Goal: Task Accomplishment & Management: Complete application form

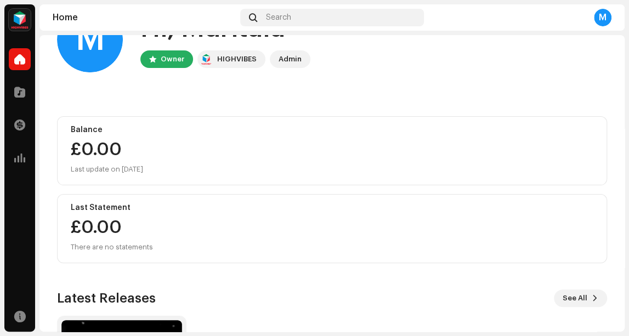
scroll to position [205, 0]
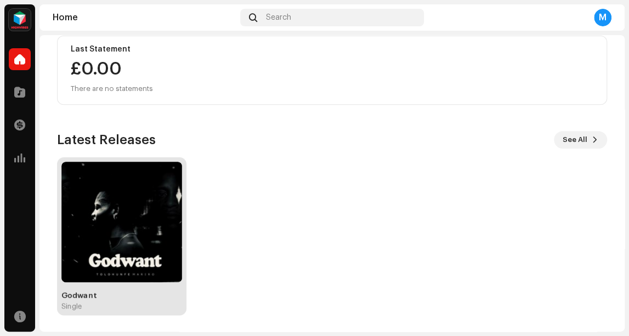
click at [143, 213] on img at bounding box center [121, 222] width 121 height 121
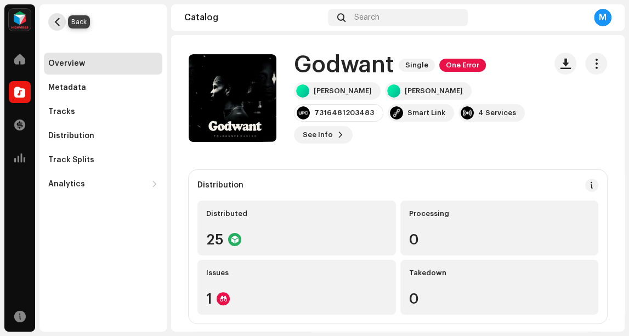
click at [61, 24] on span "button" at bounding box center [57, 22] width 8 height 9
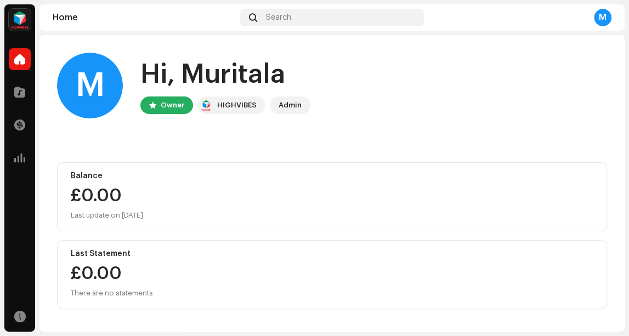
click at [340, 20] on div "Search" at bounding box center [331, 18] width 183 height 18
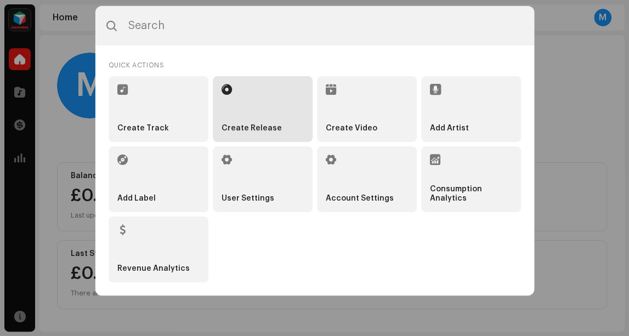
click at [253, 82] on li "Create Release" at bounding box center [263, 109] width 100 height 66
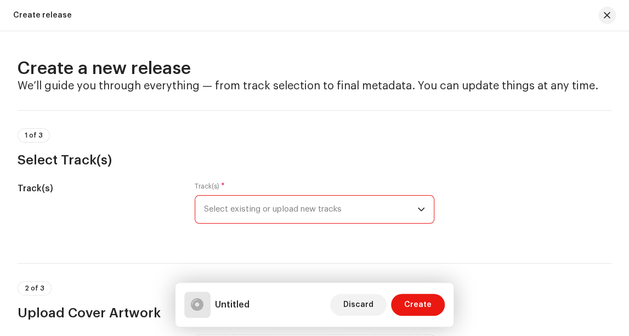
click at [255, 215] on span "Select existing or upload new tracks" at bounding box center [310, 209] width 213 height 27
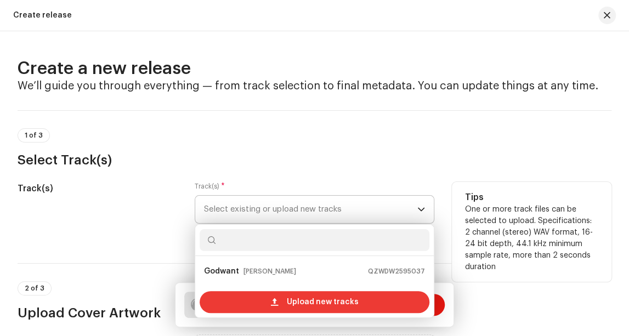
click at [285, 296] on div "Upload new tracks" at bounding box center [315, 302] width 230 height 22
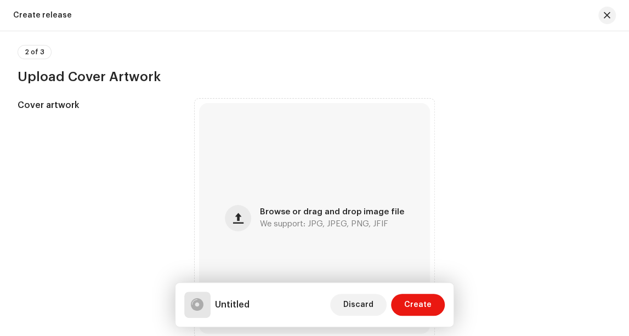
scroll to position [393, 0]
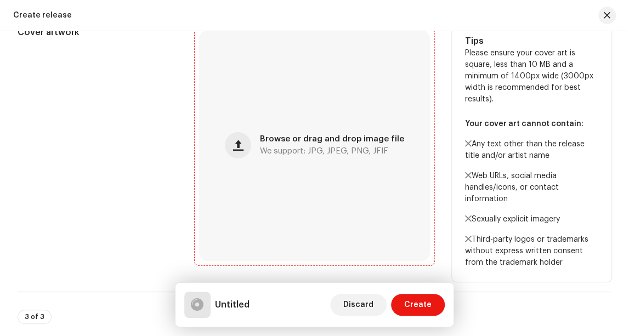
click at [311, 189] on div "Browse or drag and drop image file We support: JPG, JPEG, PNG, JFIF" at bounding box center [314, 145] width 231 height 231
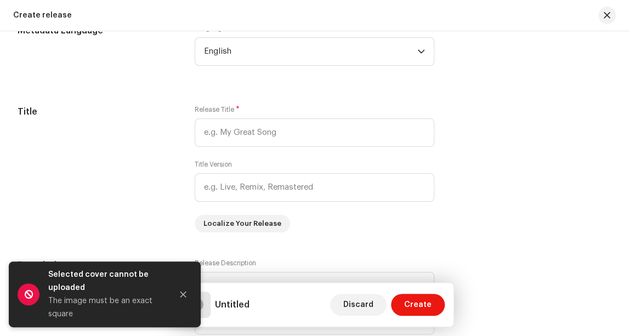
scroll to position [895, 0]
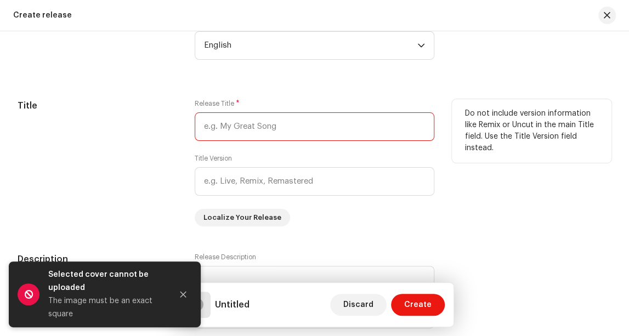
click at [303, 139] on input "text" at bounding box center [315, 126] width 240 height 29
type input "w"
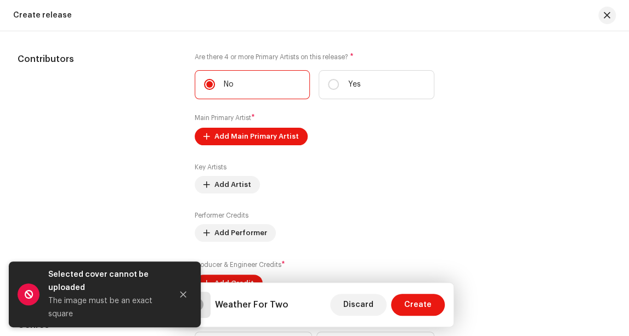
scroll to position [1251, 0]
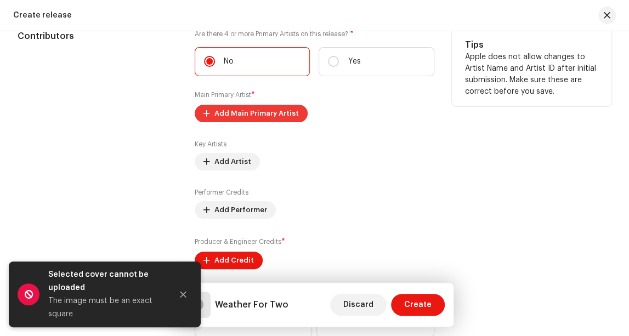
type input "Weather For Two"
click at [274, 125] on span "Add Main Primary Artist" at bounding box center [257, 114] width 84 height 22
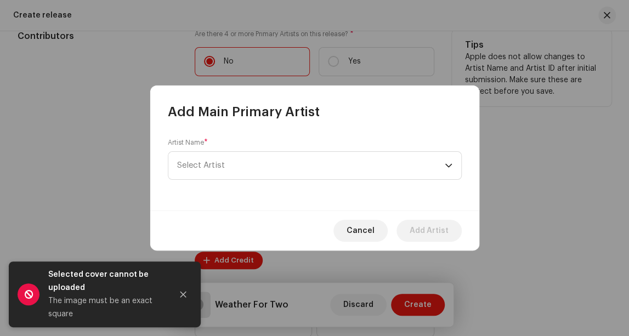
click at [279, 156] on span "Select Artist" at bounding box center [311, 165] width 268 height 27
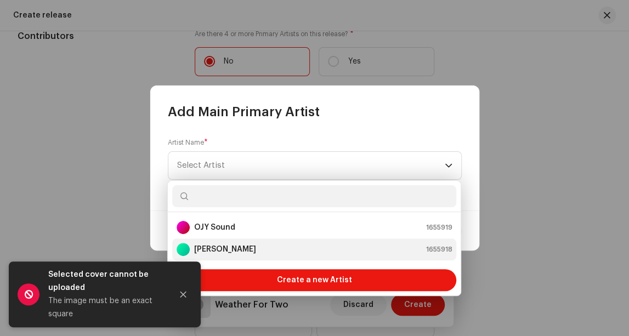
click at [308, 251] on div "[PERSON_NAME] 1655918" at bounding box center [314, 249] width 275 height 13
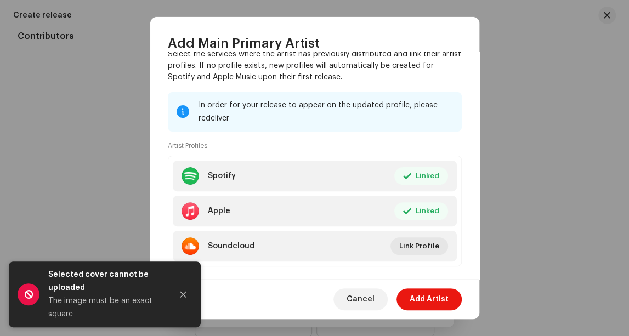
scroll to position [115, 0]
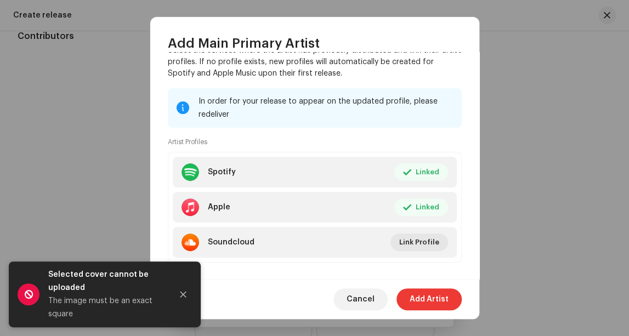
click at [442, 300] on span "Add Artist" at bounding box center [429, 300] width 39 height 22
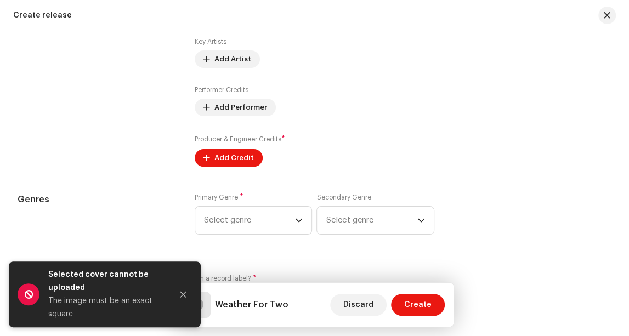
scroll to position [1355, 0]
click at [268, 225] on span "Select genre" at bounding box center [249, 218] width 91 height 27
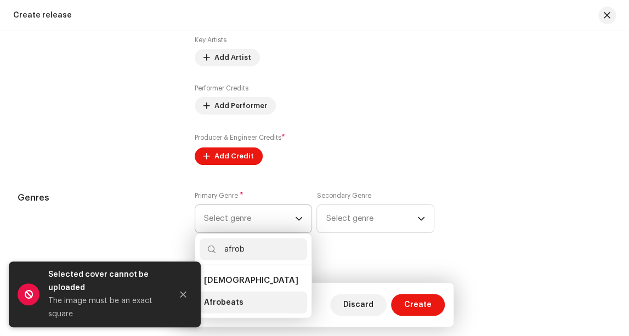
type input "afrob"
click at [252, 314] on li "Afrobeats" at bounding box center [254, 303] width 108 height 22
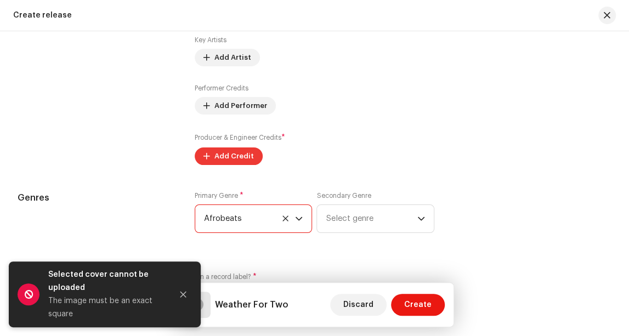
click at [236, 167] on span "Add Credit" at bounding box center [235, 156] width 40 height 22
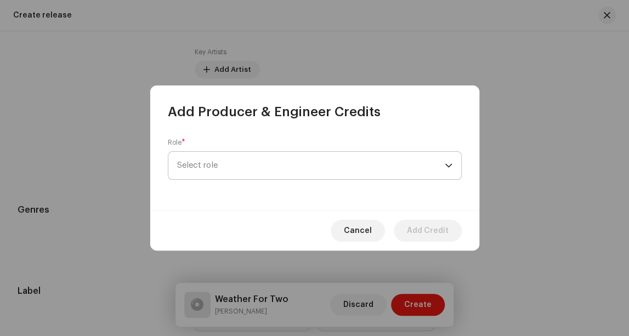
click at [316, 166] on span "Select role" at bounding box center [311, 165] width 268 height 27
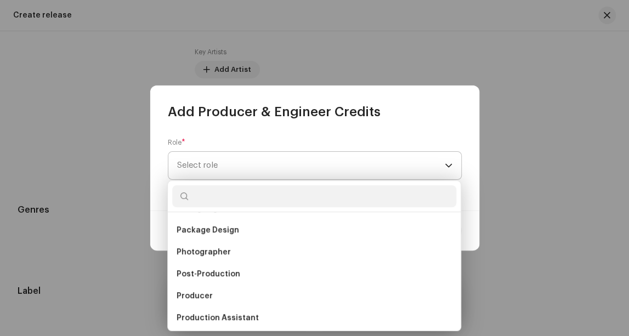
scroll to position [482, 0]
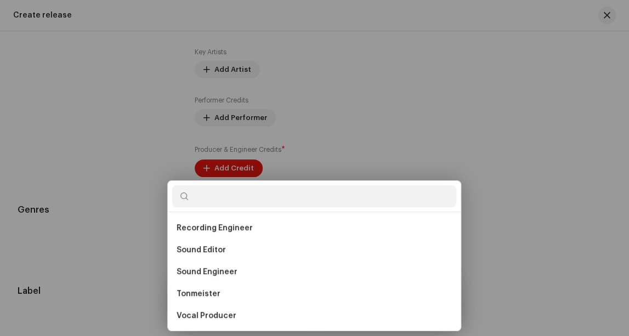
click at [89, 194] on div "Add Producer & Engineer Credits Role * Select role Cancel Add Credit" at bounding box center [314, 168] width 629 height 336
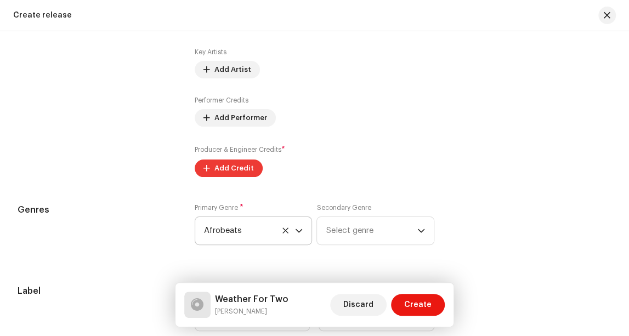
click at [234, 179] on span "Add Credit" at bounding box center [235, 168] width 40 height 22
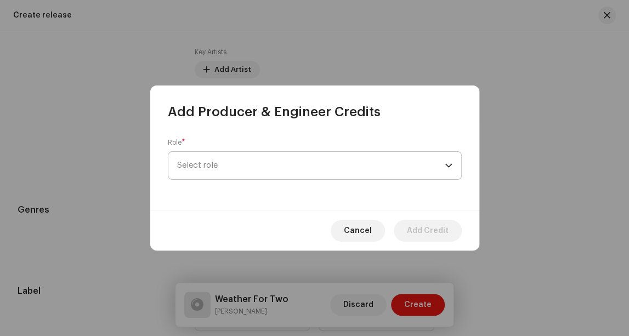
click at [336, 166] on span "Select role" at bounding box center [311, 165] width 268 height 27
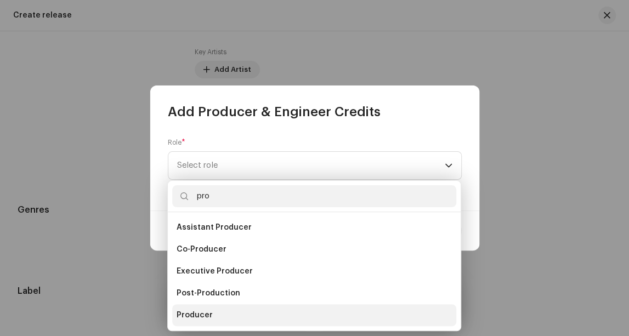
type input "pro"
click at [267, 318] on li "Producer" at bounding box center [314, 315] width 284 height 22
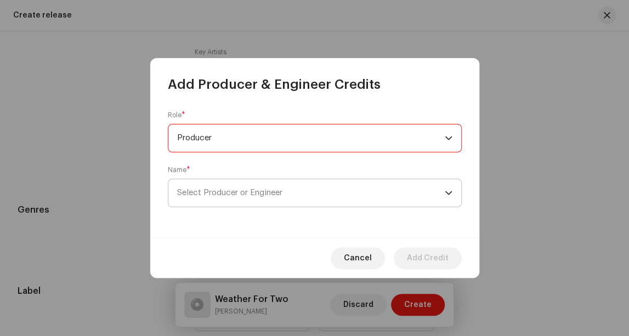
click at [281, 196] on span "Select Producer or Engineer" at bounding box center [229, 193] width 105 height 8
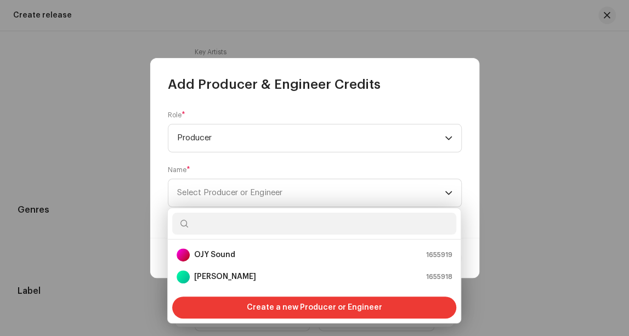
click at [373, 307] on span "Create a new Producer or Engineer" at bounding box center [315, 308] width 136 height 22
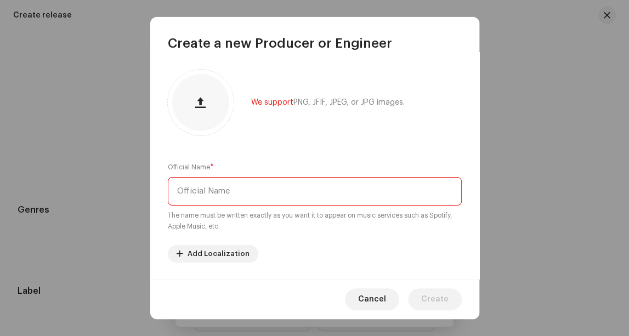
click at [302, 180] on input "text" at bounding box center [315, 191] width 294 height 29
type input "P Boi"
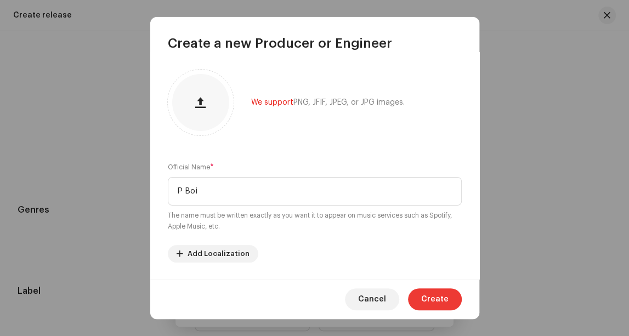
click at [439, 297] on span "Create" at bounding box center [434, 300] width 27 height 22
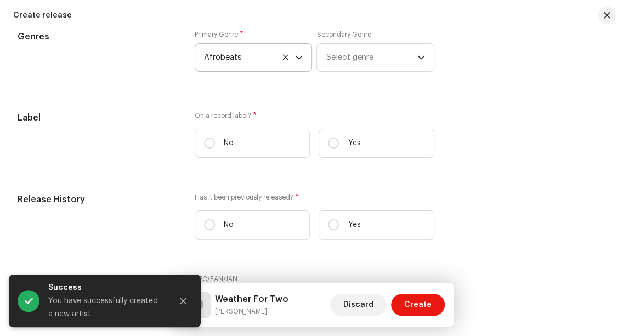
scroll to position [1577, 0]
click at [232, 147] on p "No" at bounding box center [229, 142] width 10 height 12
click at [215, 146] on input "No" at bounding box center [209, 141] width 11 height 11
radio input "true"
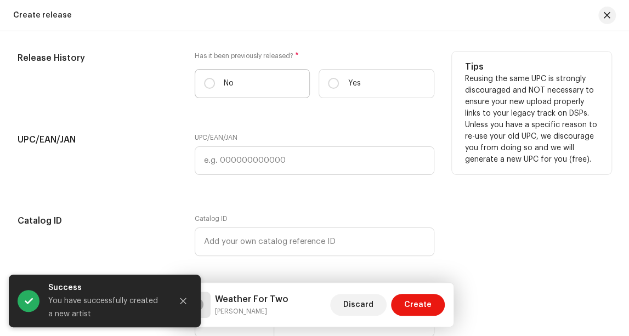
click at [250, 98] on label "No" at bounding box center [252, 83] width 115 height 29
click at [215, 89] on input "No" at bounding box center [209, 83] width 11 height 11
radio input "true"
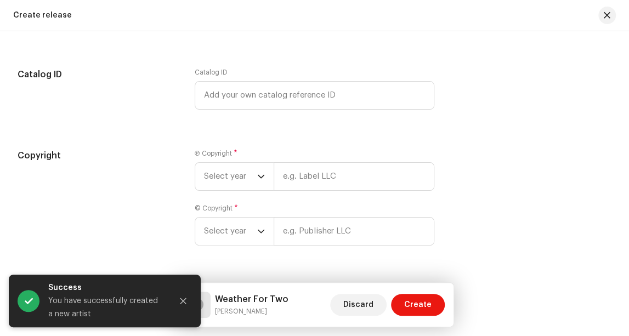
scroll to position [1871, 0]
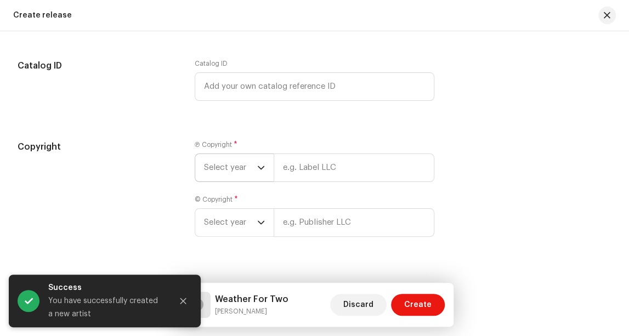
click at [241, 182] on span "Select year" at bounding box center [230, 167] width 53 height 27
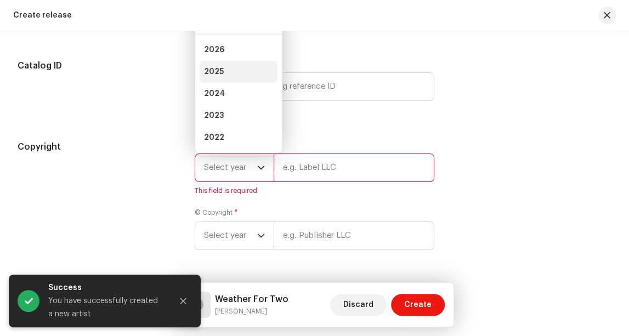
click at [242, 83] on li "2025" at bounding box center [239, 72] width 78 height 22
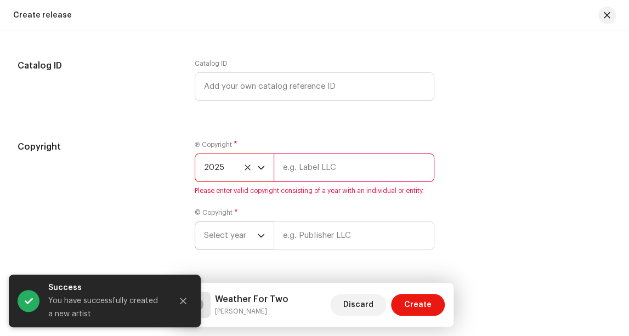
click at [242, 250] on span "Select year" at bounding box center [230, 235] width 53 height 27
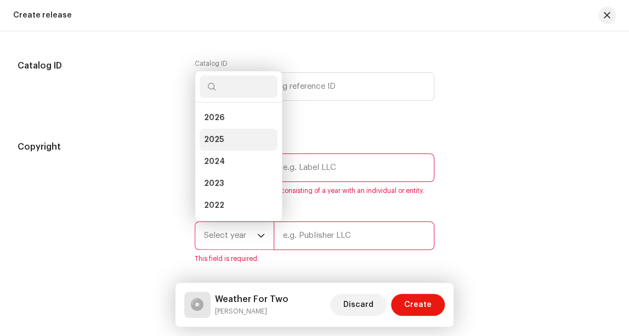
click at [242, 151] on li "2025" at bounding box center [239, 140] width 78 height 22
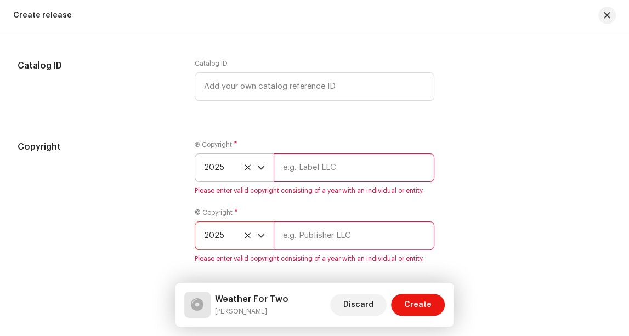
click at [328, 247] on input "text" at bounding box center [354, 236] width 161 height 29
type input "[PERSON_NAME]"
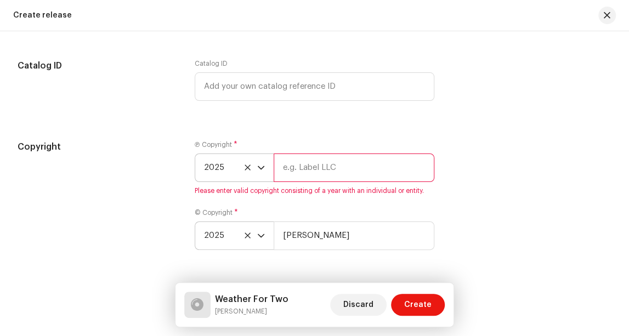
click at [345, 182] on input "text" at bounding box center [354, 168] width 161 height 29
type input "[PERSON_NAME]"
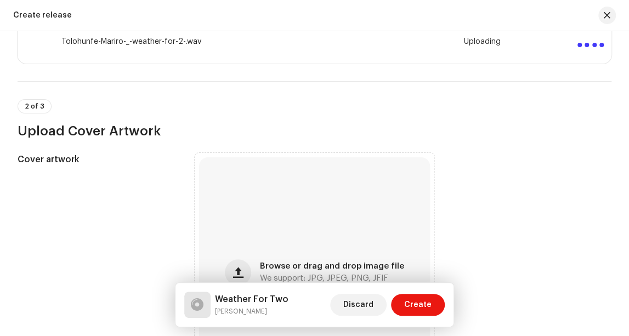
scroll to position [260, 0]
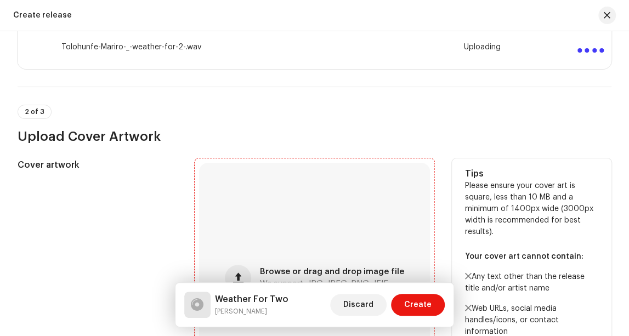
click at [315, 223] on div "Browse or drag and drop image file We support: JPG, JPEG, PNG, JFIF" at bounding box center [314, 278] width 231 height 231
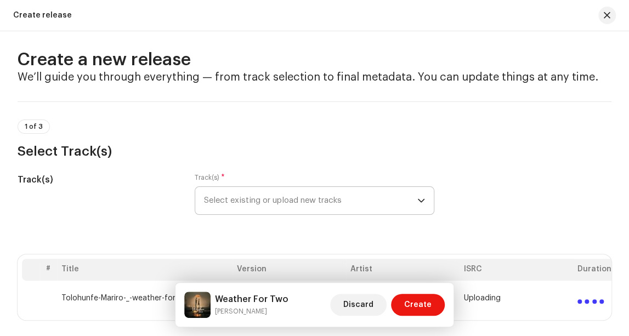
scroll to position [7, 0]
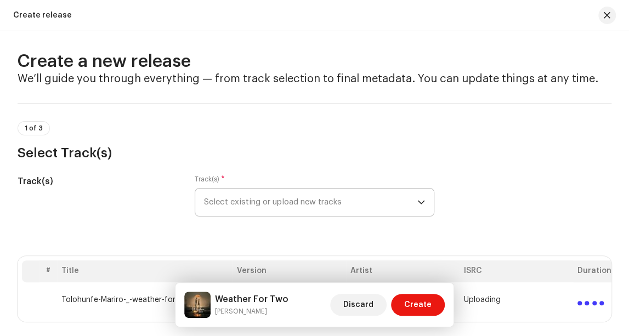
click at [307, 210] on span "Select existing or upload new tracks" at bounding box center [310, 202] width 213 height 27
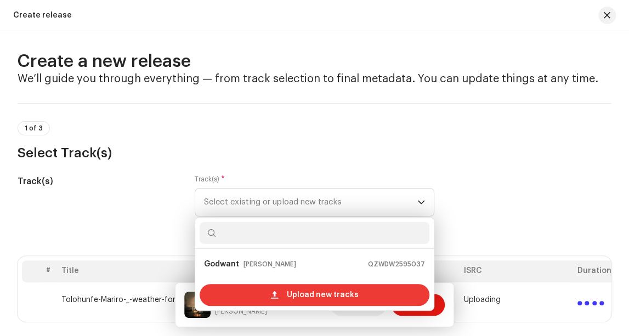
click at [315, 297] on span "Upload new tracks" at bounding box center [322, 295] width 72 height 22
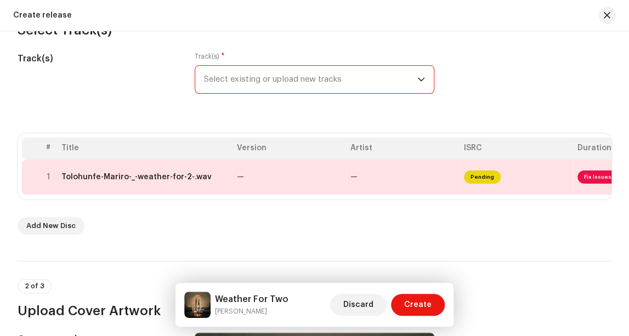
scroll to position [132, 0]
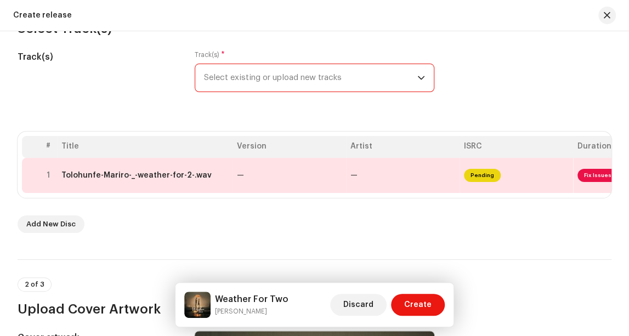
click at [591, 171] on span "Fix Issues" at bounding box center [598, 175] width 41 height 13
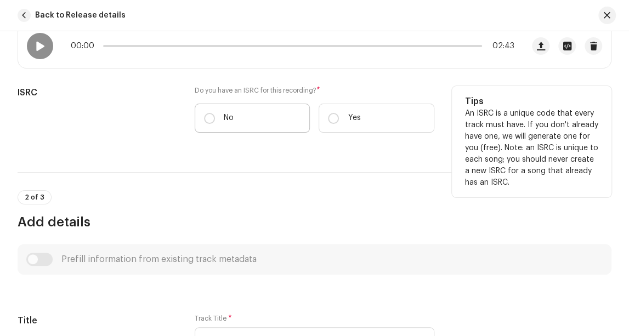
click at [229, 117] on p "No" at bounding box center [229, 118] width 10 height 12
click at [215, 117] on input "No" at bounding box center [209, 118] width 11 height 11
radio input "true"
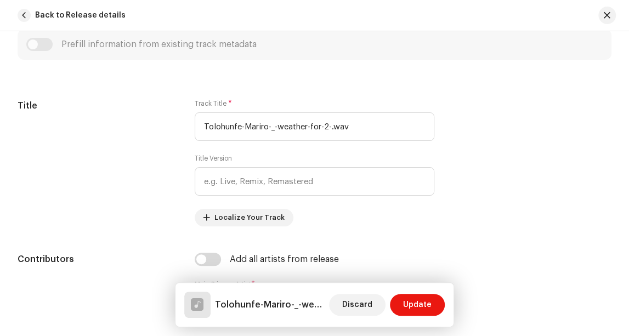
scroll to position [488, 0]
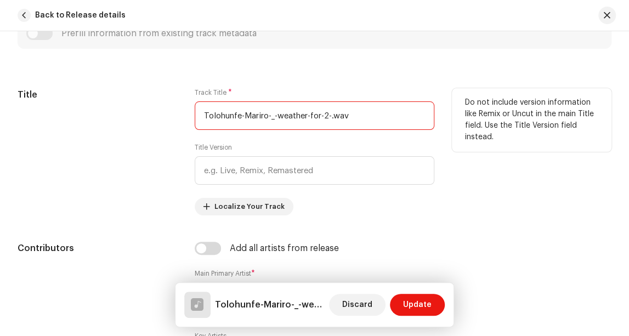
click at [382, 115] on input "Tolohunfe-Mariro-_-weather-for-2-.wav" at bounding box center [315, 115] width 240 height 29
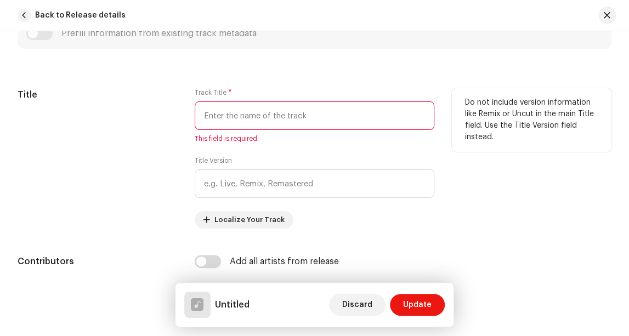
paste input "Tolohunfe666@"
type input "Tolohunfe666@"
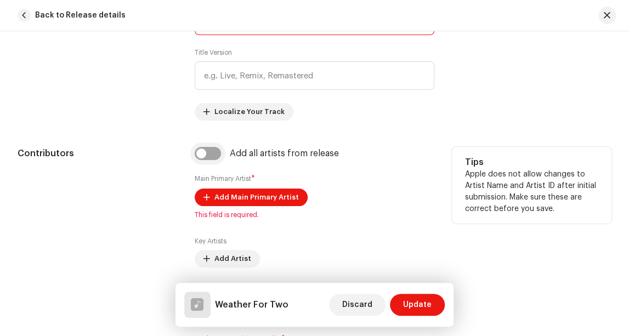
type input "Weather For Two"
click at [200, 155] on input "checkbox" at bounding box center [208, 153] width 26 height 13
checkbox input "true"
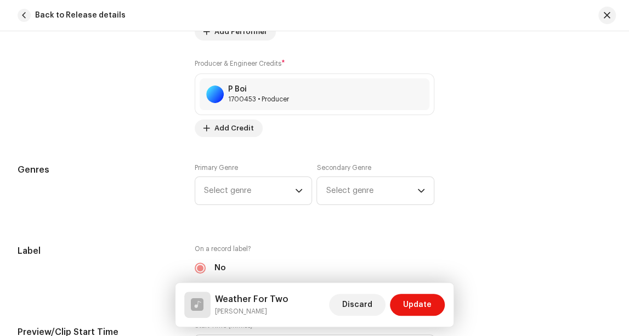
scroll to position [894, 0]
click at [242, 198] on span "Select genre" at bounding box center [249, 189] width 91 height 27
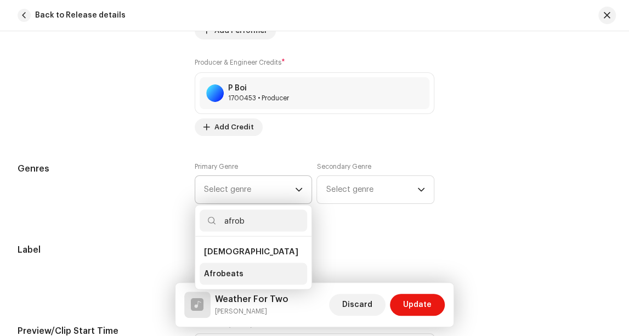
type input "afrob"
click at [252, 274] on li "Afrobeats" at bounding box center [254, 274] width 108 height 22
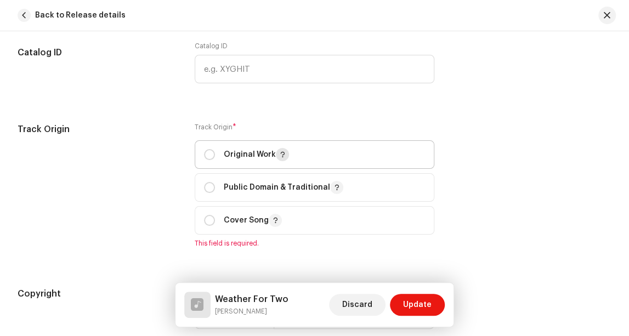
click at [278, 152] on button "button" at bounding box center [282, 154] width 13 height 13
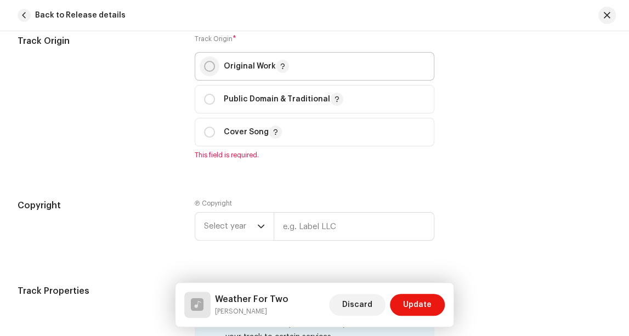
click at [208, 70] on input "radio" at bounding box center [209, 66] width 11 height 11
radio input "true"
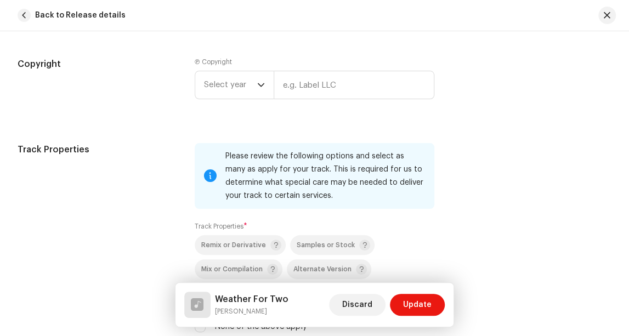
scroll to position [1471, 0]
click at [235, 86] on span "Select year" at bounding box center [230, 83] width 53 height 27
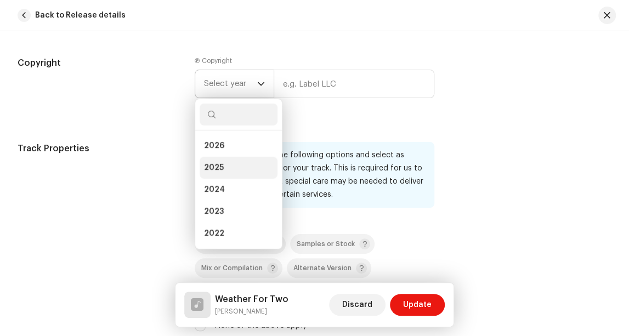
click at [241, 167] on li "2025" at bounding box center [239, 168] width 78 height 22
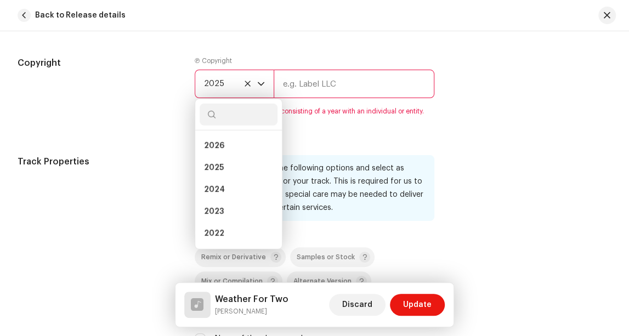
click at [343, 80] on input "text" at bounding box center [354, 84] width 161 height 29
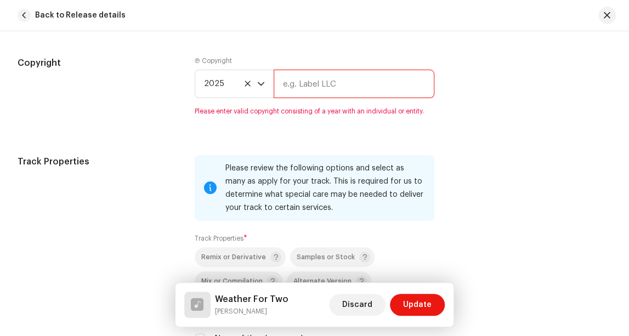
type input "m"
type input "[PERSON_NAME]"
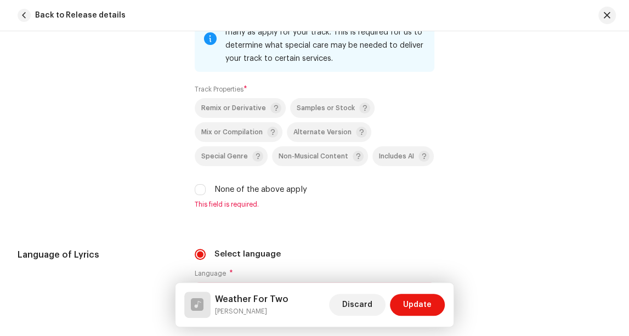
click at [276, 205] on span "This field is required." at bounding box center [315, 204] width 240 height 9
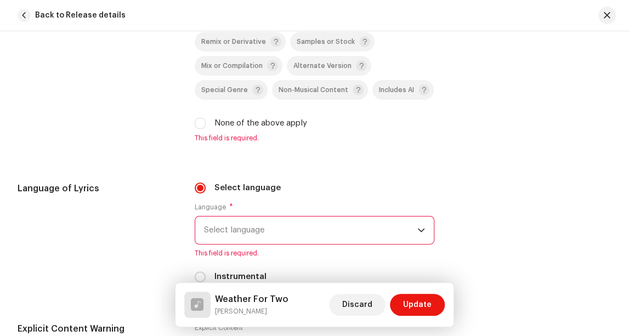
scroll to position [1710, 0]
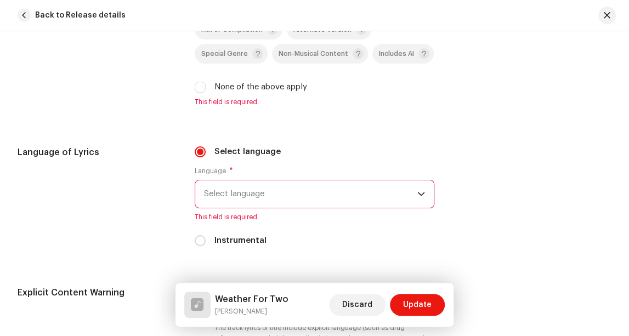
click at [268, 84] on label "None of the above apply" at bounding box center [261, 87] width 93 height 12
click at [206, 84] on input "None of the above apply" at bounding box center [200, 87] width 11 height 11
checkbox input "true"
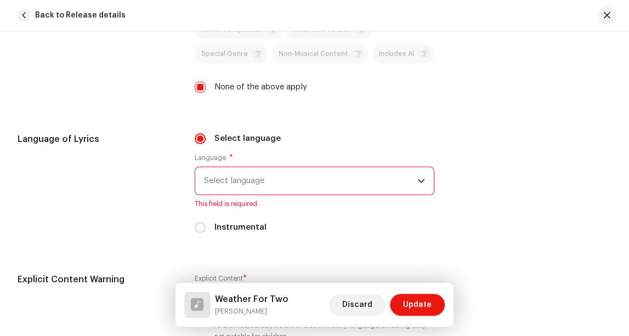
click at [304, 195] on span "Select language" at bounding box center [310, 180] width 213 height 27
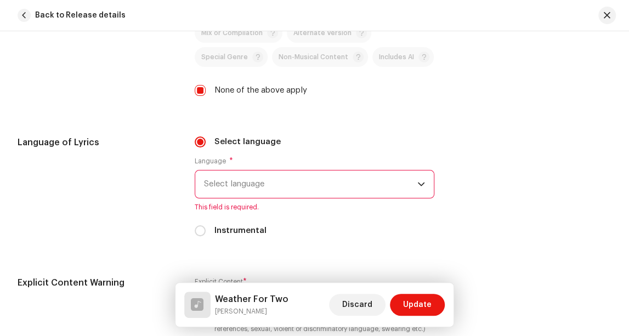
click at [307, 179] on span "Select language" at bounding box center [310, 184] width 213 height 27
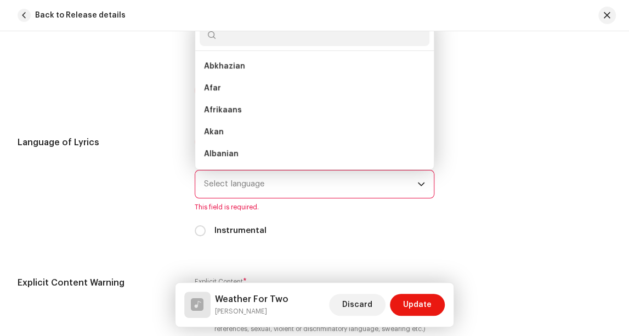
click at [277, 36] on input "text" at bounding box center [315, 35] width 230 height 22
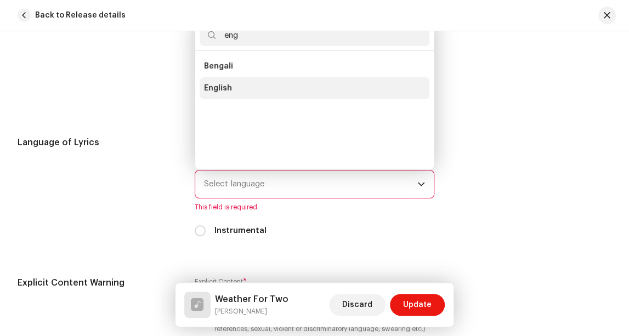
type input "eng"
click at [261, 89] on li "English" at bounding box center [315, 88] width 230 height 22
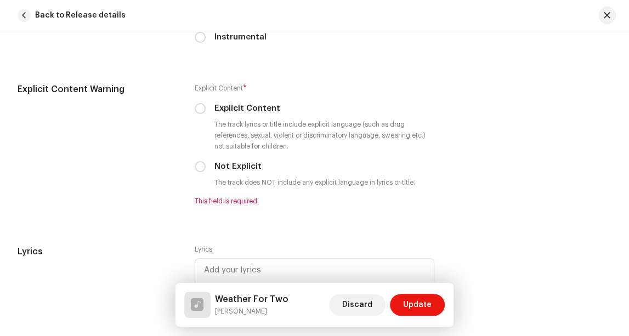
scroll to position [1892, 0]
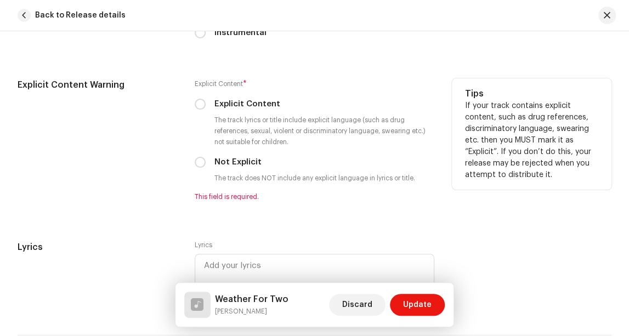
click at [241, 104] on label "Explicit Content" at bounding box center [248, 104] width 66 height 12
click at [206, 104] on input "Explicit Content" at bounding box center [200, 104] width 11 height 11
radio input "true"
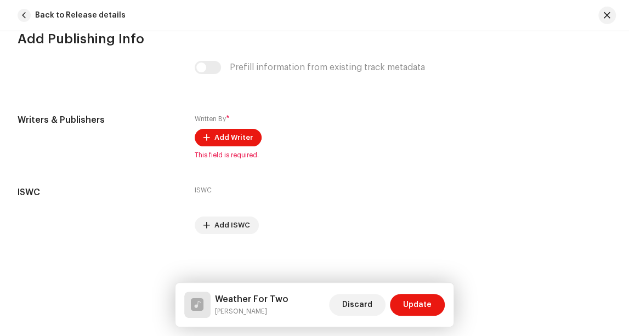
scroll to position [2228, 0]
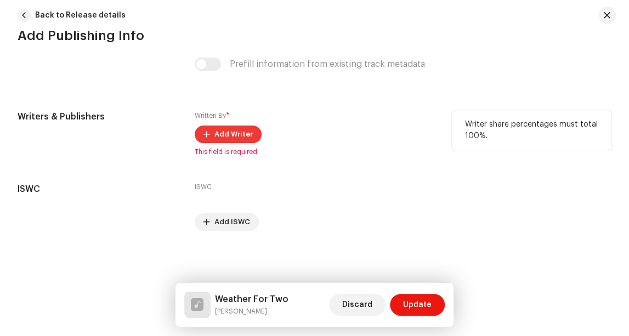
click at [236, 134] on span "Add Writer" at bounding box center [234, 134] width 38 height 22
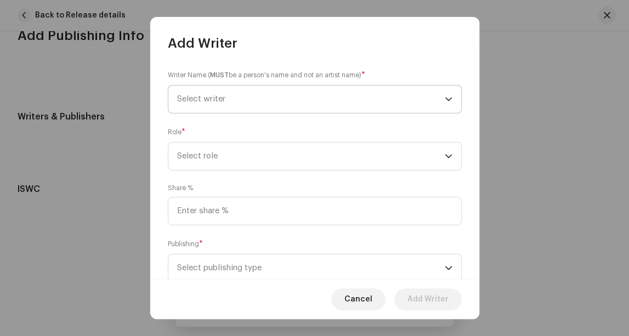
click at [289, 95] on span "Select writer" at bounding box center [311, 99] width 268 height 27
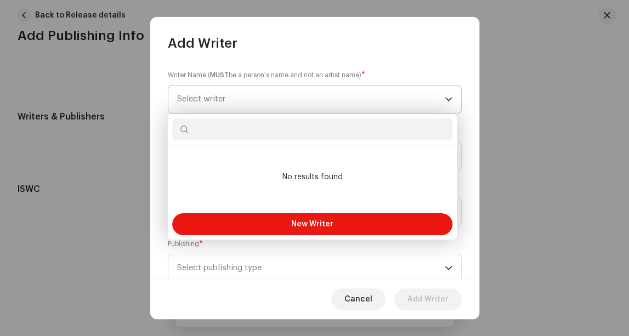
click at [279, 132] on input "text" at bounding box center [312, 130] width 280 height 22
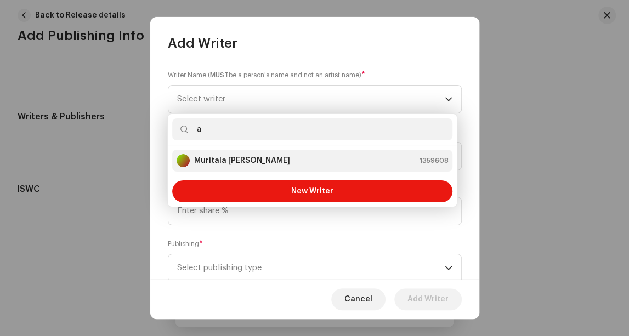
type input "a"
click at [302, 165] on div "Muritala [PERSON_NAME] 1359608" at bounding box center [313, 160] width 272 height 13
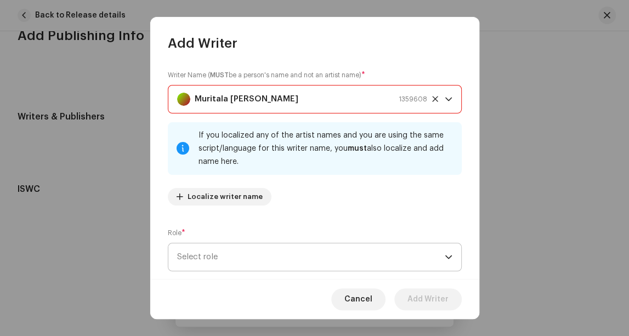
click at [258, 259] on span "Select role" at bounding box center [311, 257] width 268 height 27
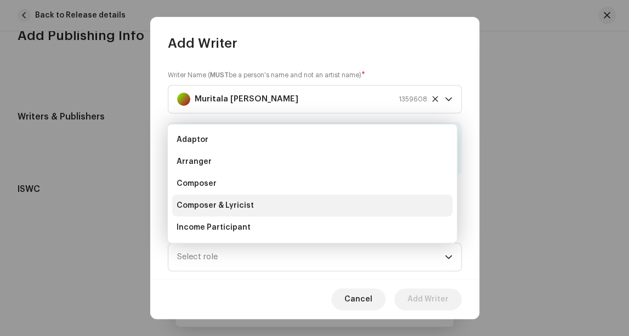
click at [277, 210] on li "Composer & Lyricist" at bounding box center [312, 206] width 280 height 22
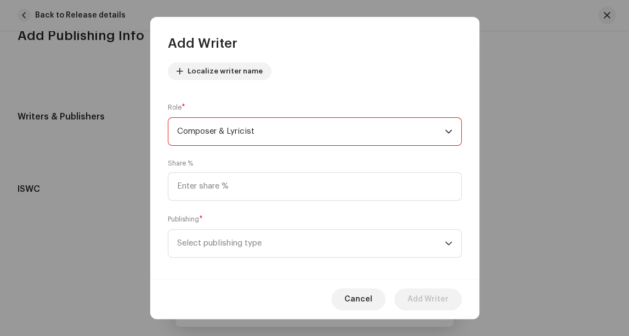
scroll to position [134, 0]
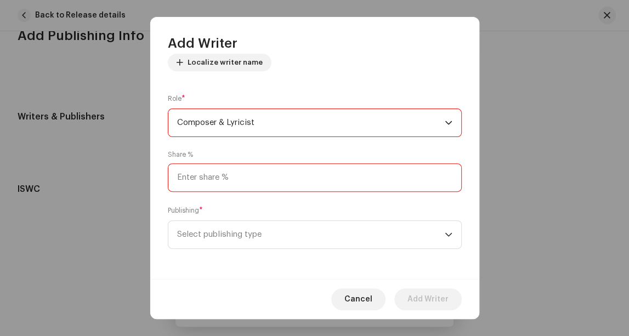
click at [274, 179] on input at bounding box center [315, 177] width 294 height 29
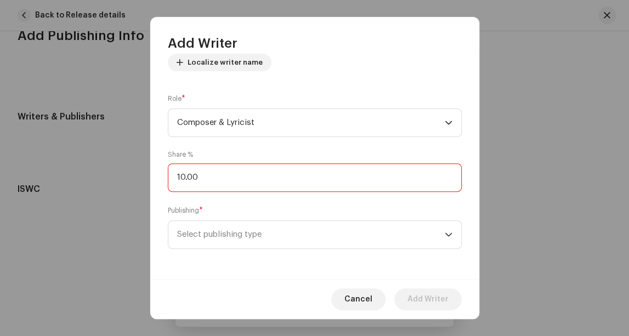
type input "100.00"
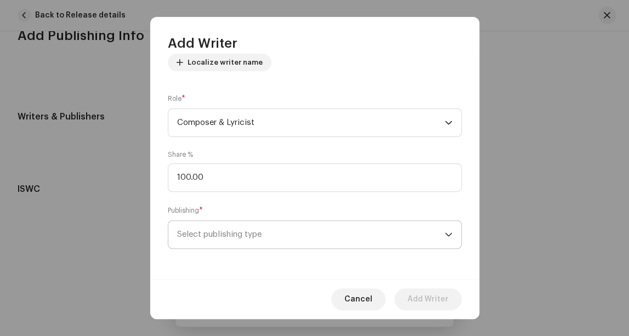
click at [307, 242] on span "Select publishing type" at bounding box center [311, 234] width 268 height 27
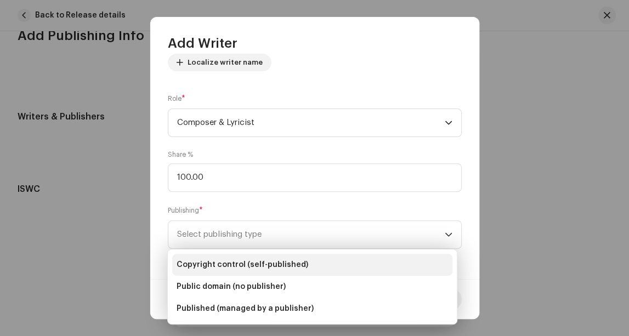
click at [293, 264] on span "Copyright control (self-published)" at bounding box center [243, 264] width 132 height 11
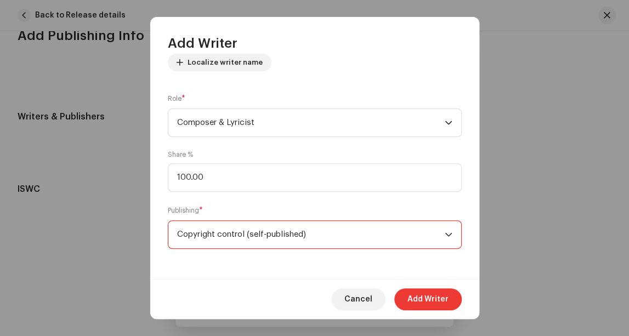
click at [447, 297] on span "Add Writer" at bounding box center [428, 300] width 41 height 22
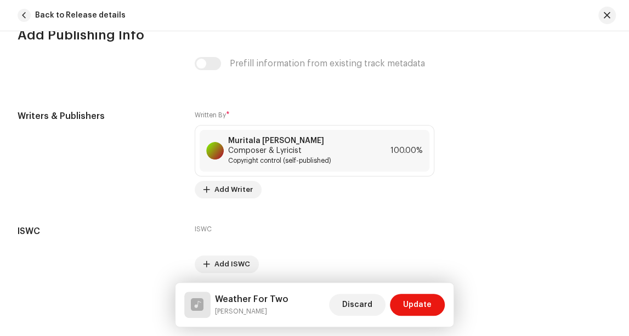
scroll to position [2271, 0]
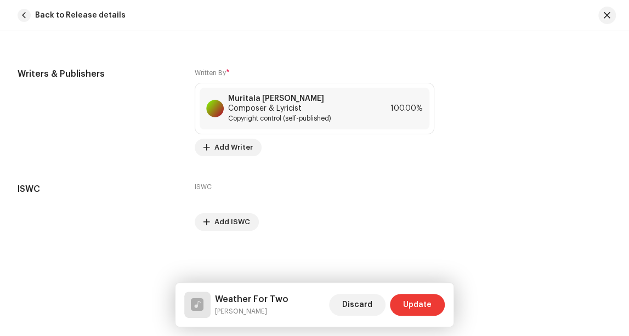
click at [426, 306] on span "Update" at bounding box center [417, 305] width 29 height 22
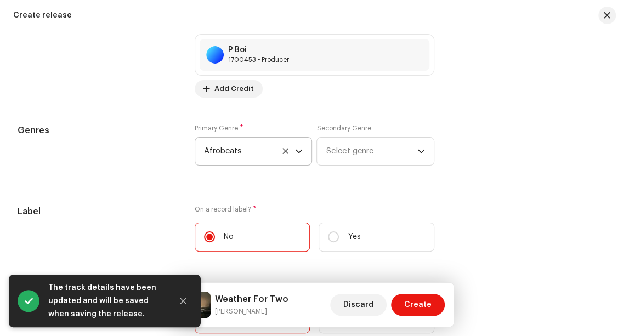
scroll to position [1525, 0]
click at [425, 294] on span "Create" at bounding box center [417, 305] width 27 height 22
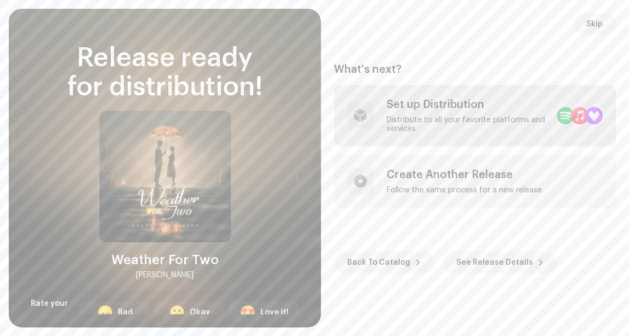
click at [467, 105] on div "Set up Distribution" at bounding box center [467, 104] width 161 height 13
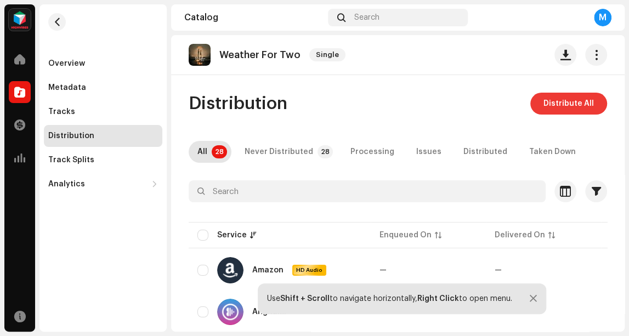
click at [561, 103] on span "Distribute All" at bounding box center [569, 104] width 50 height 22
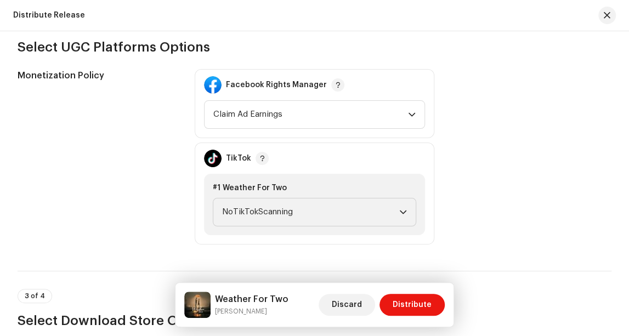
scroll to position [1151, 0]
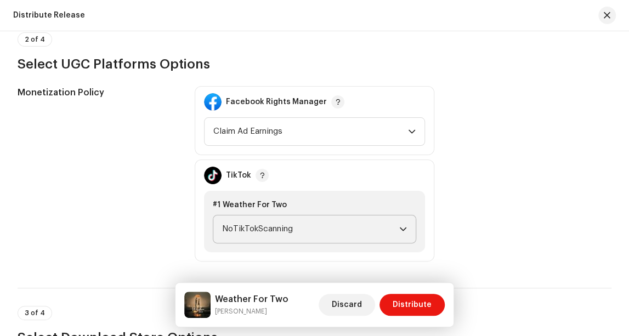
click at [338, 224] on span "NoTikTokScanning" at bounding box center [310, 229] width 177 height 27
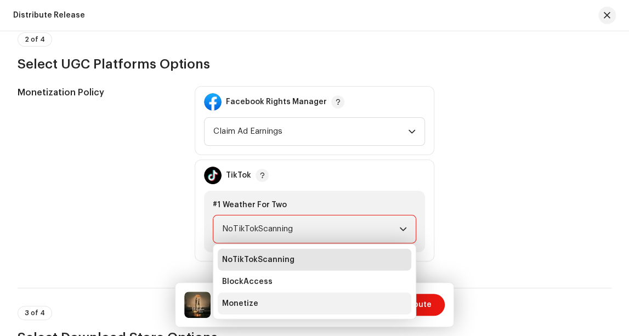
click at [290, 301] on li "Monetize" at bounding box center [315, 304] width 194 height 22
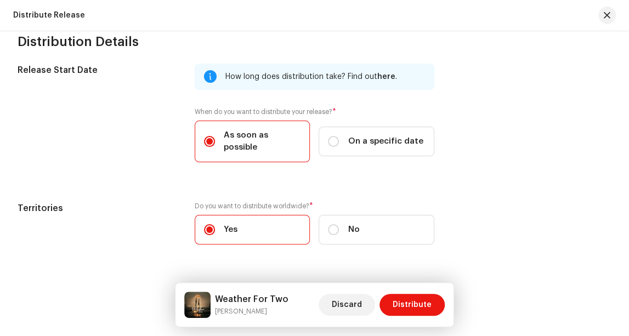
scroll to position [1630, 0]
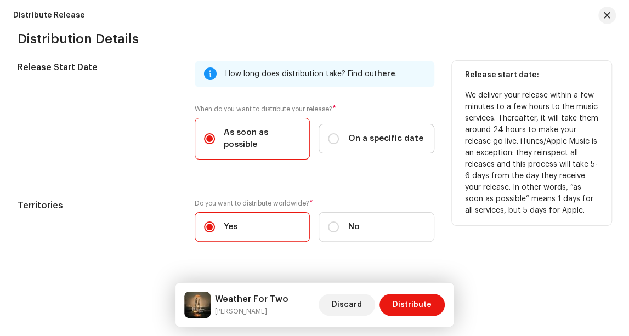
click at [395, 133] on span "On a specific date" at bounding box center [385, 139] width 75 height 12
click at [339, 133] on input "On a specific date" at bounding box center [333, 138] width 11 height 11
radio input "true"
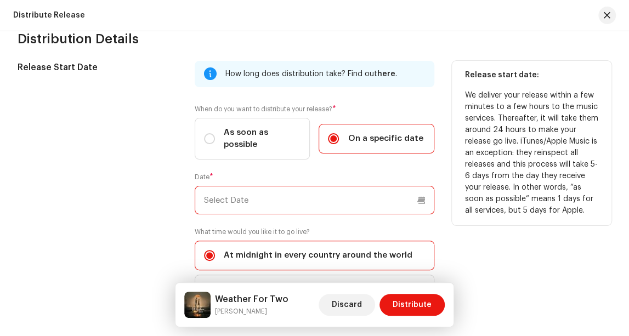
click at [386, 186] on input "text" at bounding box center [315, 200] width 240 height 29
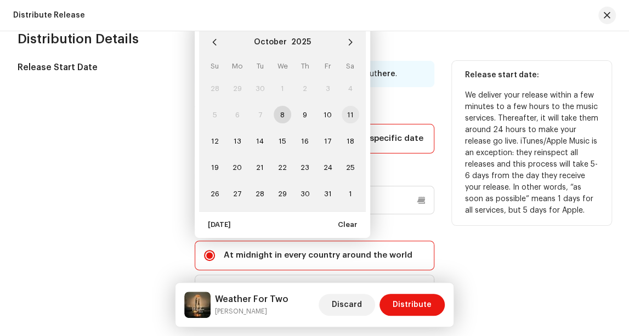
click at [349, 106] on span "11" at bounding box center [351, 115] width 18 height 18
type input "[DATE]"
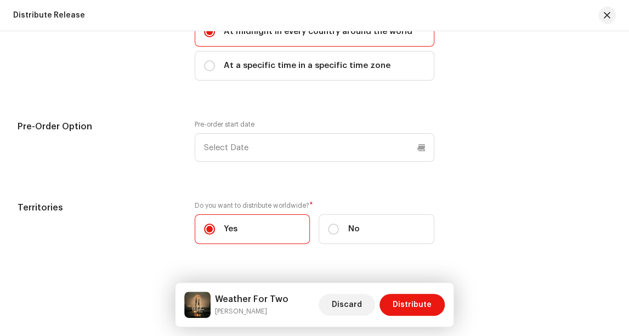
scroll to position [1861, 0]
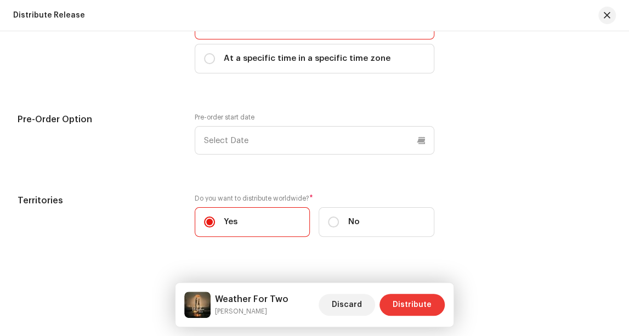
click at [403, 305] on span "Distribute" at bounding box center [412, 305] width 39 height 22
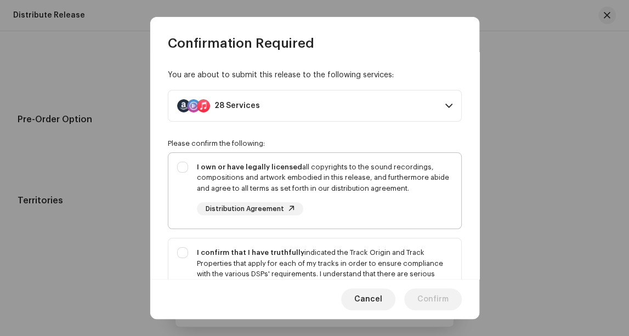
click at [179, 163] on div "I own or have legally licensed all copyrights to the sound recordings, composit…" at bounding box center [314, 189] width 293 height 72
checkbox input "true"
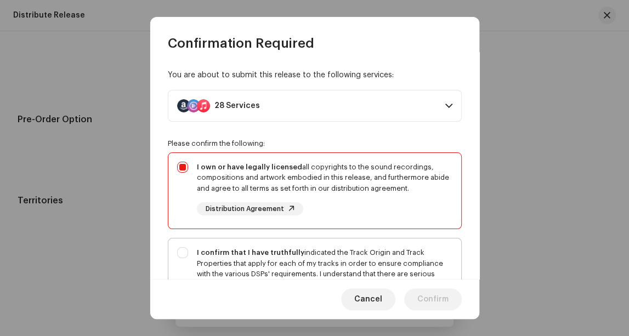
click at [171, 240] on div "I confirm that I have truthfully indicated the Track Origin and Track Propertie…" at bounding box center [314, 285] width 293 height 93
checkbox input "true"
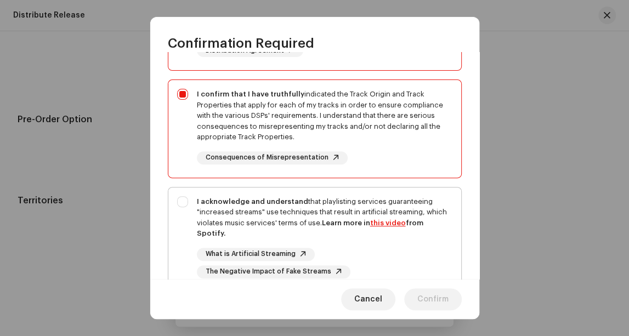
click at [180, 206] on div "I acknowledge and understand that playlisting services guaranteeing "increased …" at bounding box center [314, 238] width 293 height 100
checkbox input "true"
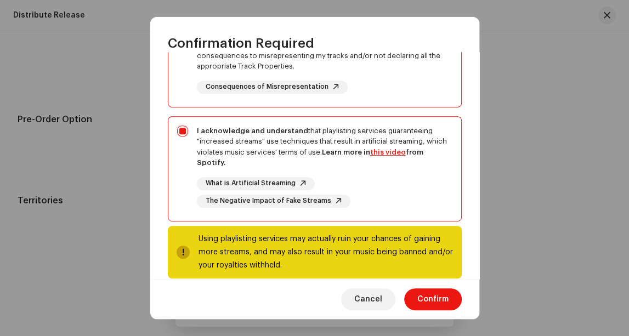
scroll to position [244, 0]
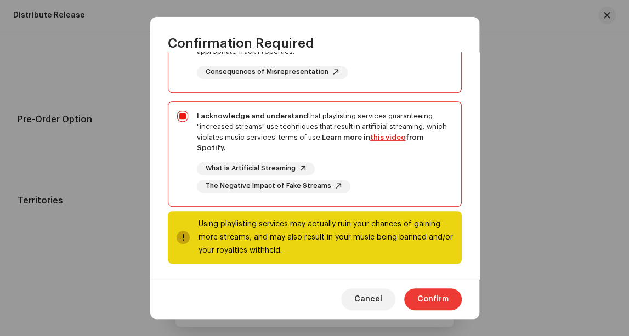
click at [432, 299] on span "Confirm" at bounding box center [432, 300] width 31 height 22
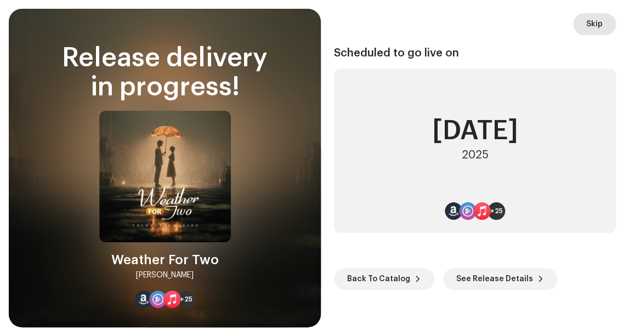
click at [592, 19] on span "Skip" at bounding box center [594, 24] width 16 height 22
